Goal: Use online tool/utility: Utilize a website feature to perform a specific function

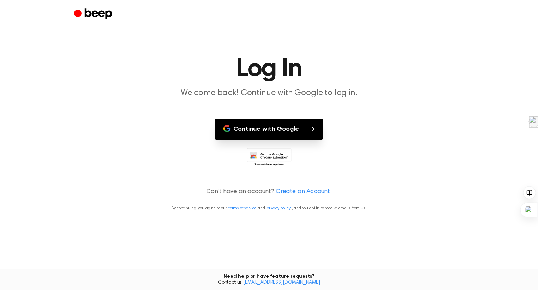
click at [292, 131] on button "Continue with Google" at bounding box center [269, 129] width 108 height 21
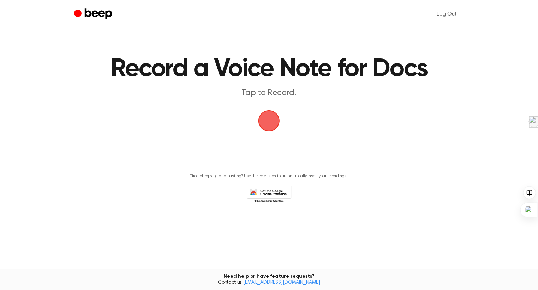
click at [268, 118] on span "button" at bounding box center [269, 121] width 22 height 22
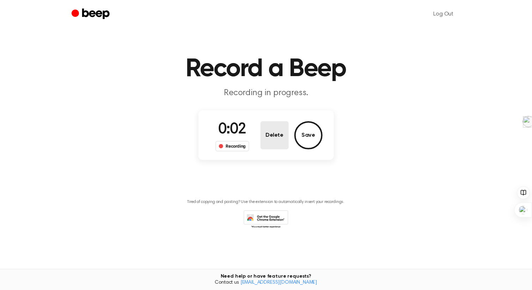
click at [276, 134] on button "Delete" at bounding box center [275, 135] width 28 height 28
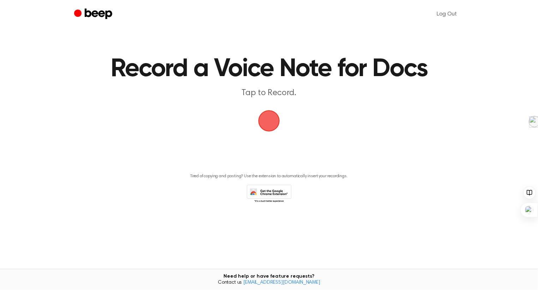
click at [267, 119] on span "button" at bounding box center [269, 121] width 22 height 22
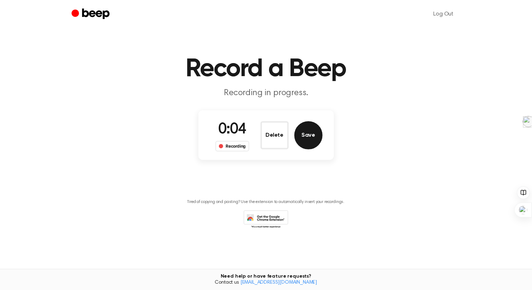
click at [313, 137] on button "Save" at bounding box center [309, 135] width 28 height 28
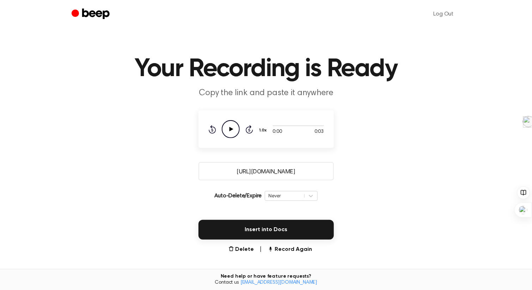
click at [230, 128] on icon at bounding box center [231, 129] width 4 height 5
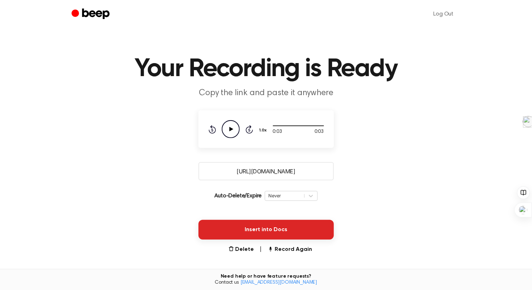
click at [272, 227] on button "Insert into Docs" at bounding box center [266, 230] width 135 height 20
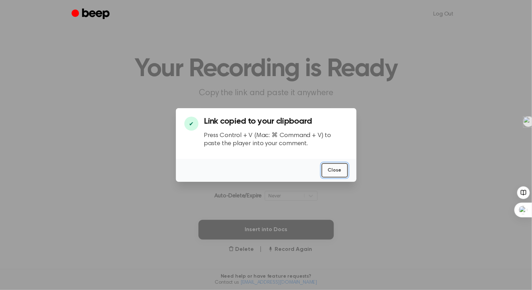
click at [340, 170] on button "Close" at bounding box center [335, 170] width 26 height 14
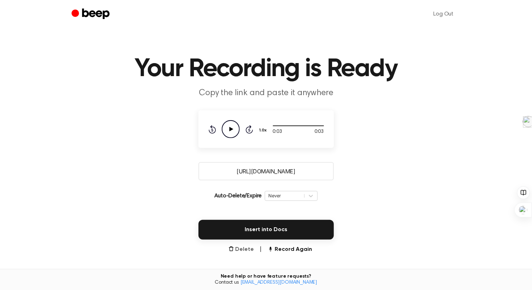
click at [244, 246] on button "Delete" at bounding box center [242, 250] width 26 height 8
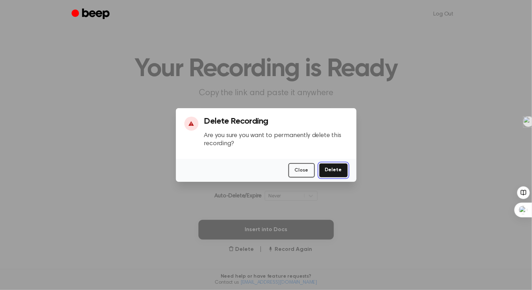
click at [336, 173] on button "Delete" at bounding box center [333, 170] width 29 height 14
click at [336, 169] on button "Delete" at bounding box center [333, 170] width 29 height 14
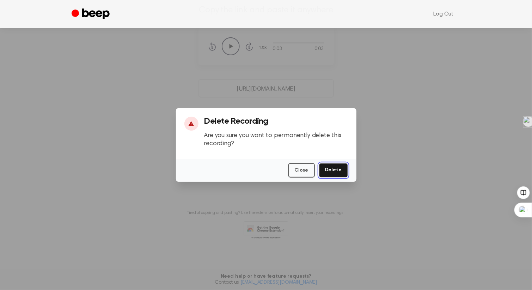
scroll to position [87, 0]
click at [343, 167] on button "Delete" at bounding box center [333, 170] width 29 height 14
click at [333, 170] on button "Delete" at bounding box center [333, 170] width 29 height 14
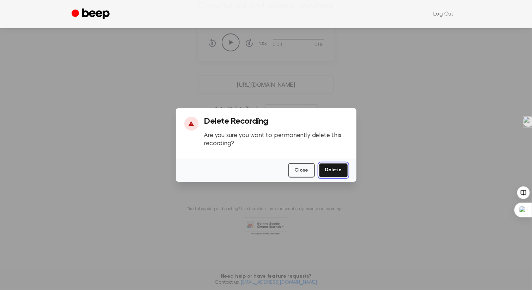
click at [333, 170] on button "Delete" at bounding box center [333, 170] width 29 height 14
click at [120, 62] on div at bounding box center [266, 145] width 532 height 290
click at [301, 168] on button "Close" at bounding box center [302, 170] width 26 height 14
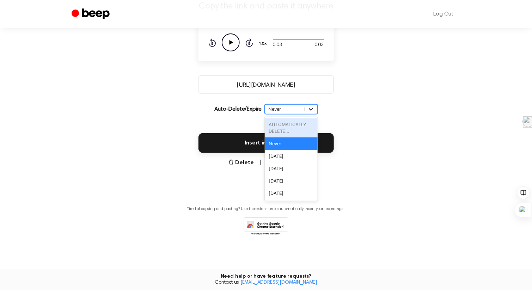
click at [306, 108] on div at bounding box center [311, 109] width 13 height 7
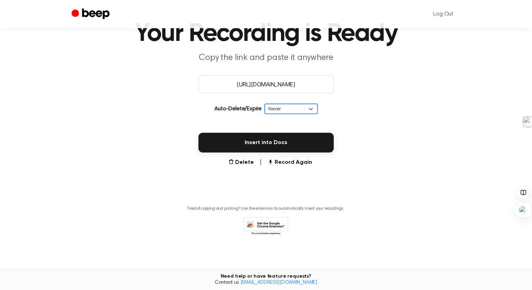
scroll to position [35, 0]
click at [311, 108] on icon at bounding box center [311, 109] width 7 height 7
